Goal: Task Accomplishment & Management: Manage account settings

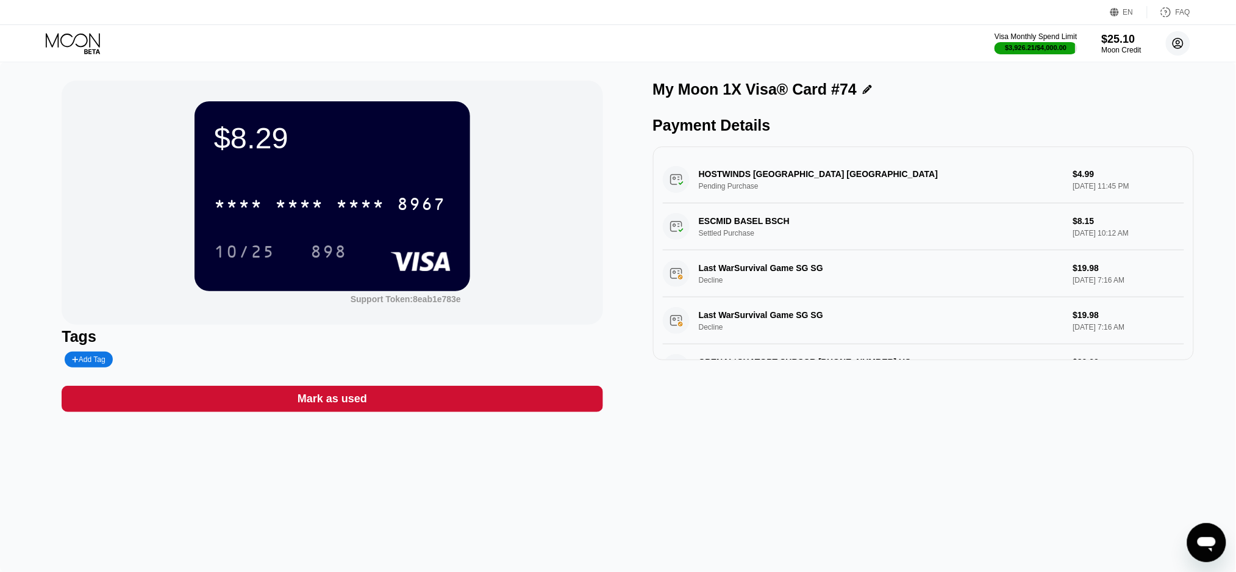
click at [1175, 40] on circle at bounding box center [1178, 43] width 24 height 24
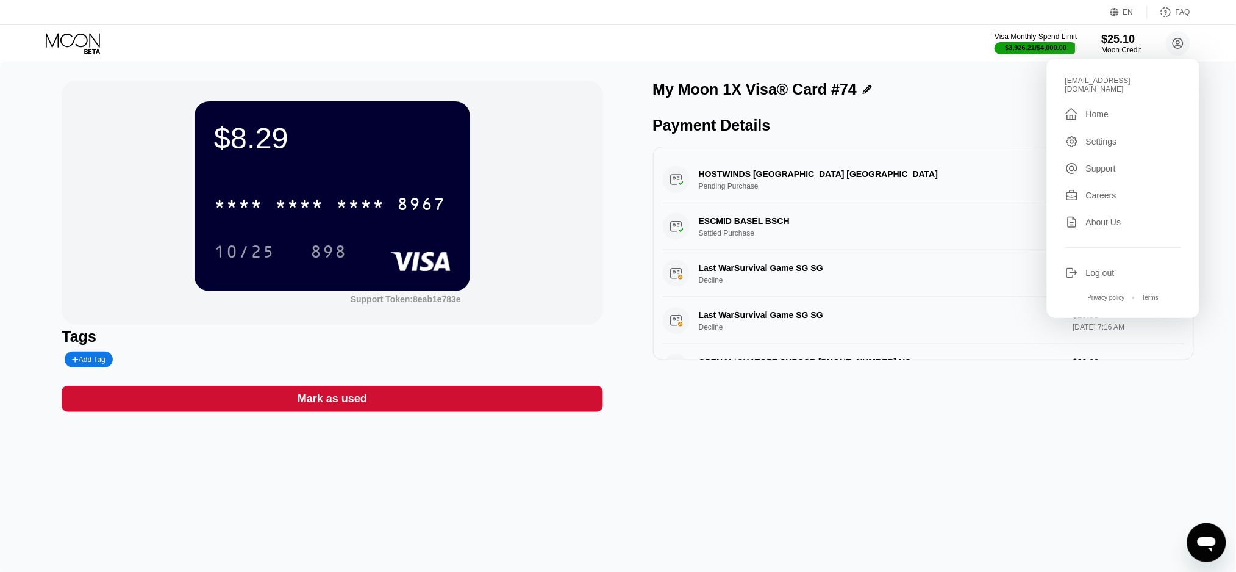
click at [1106, 109] on div "Home" at bounding box center [1097, 114] width 23 height 10
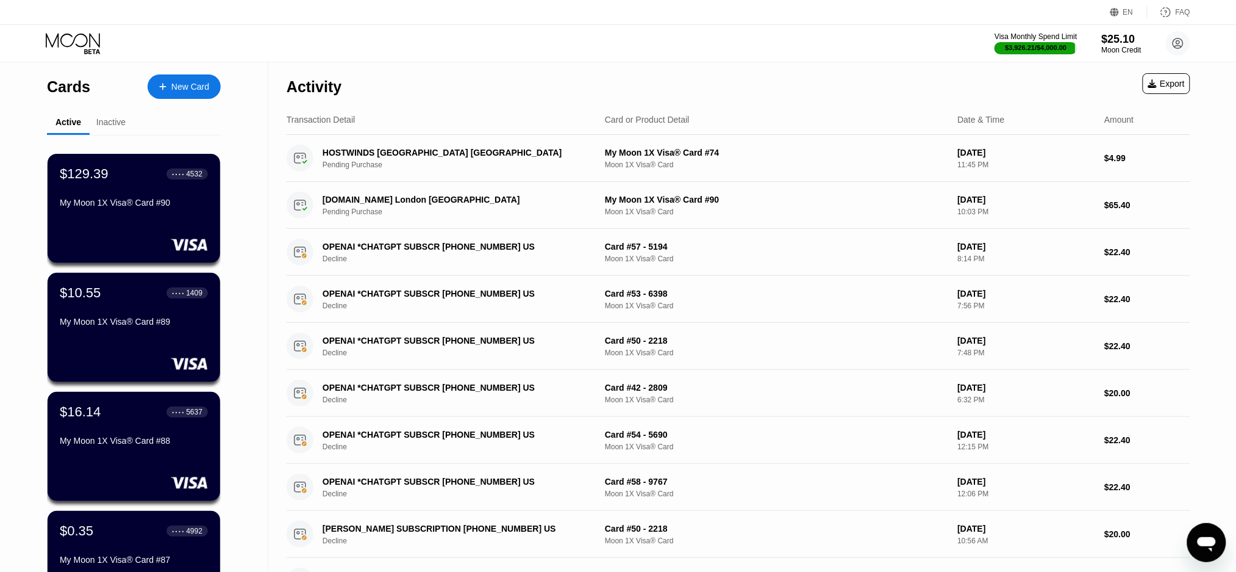
click at [121, 301] on div "$10.55 ● ● ● ● 1409" at bounding box center [134, 293] width 148 height 16
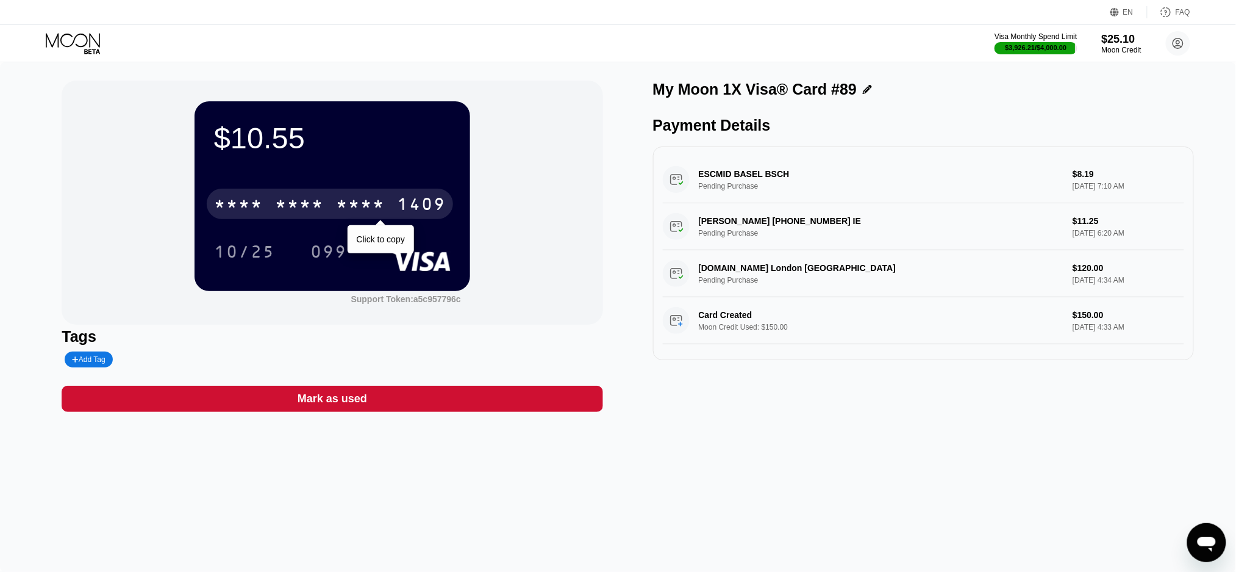
click at [361, 204] on div "* * * *" at bounding box center [360, 206] width 49 height 20
